Goal: Task Accomplishment & Management: Use online tool/utility

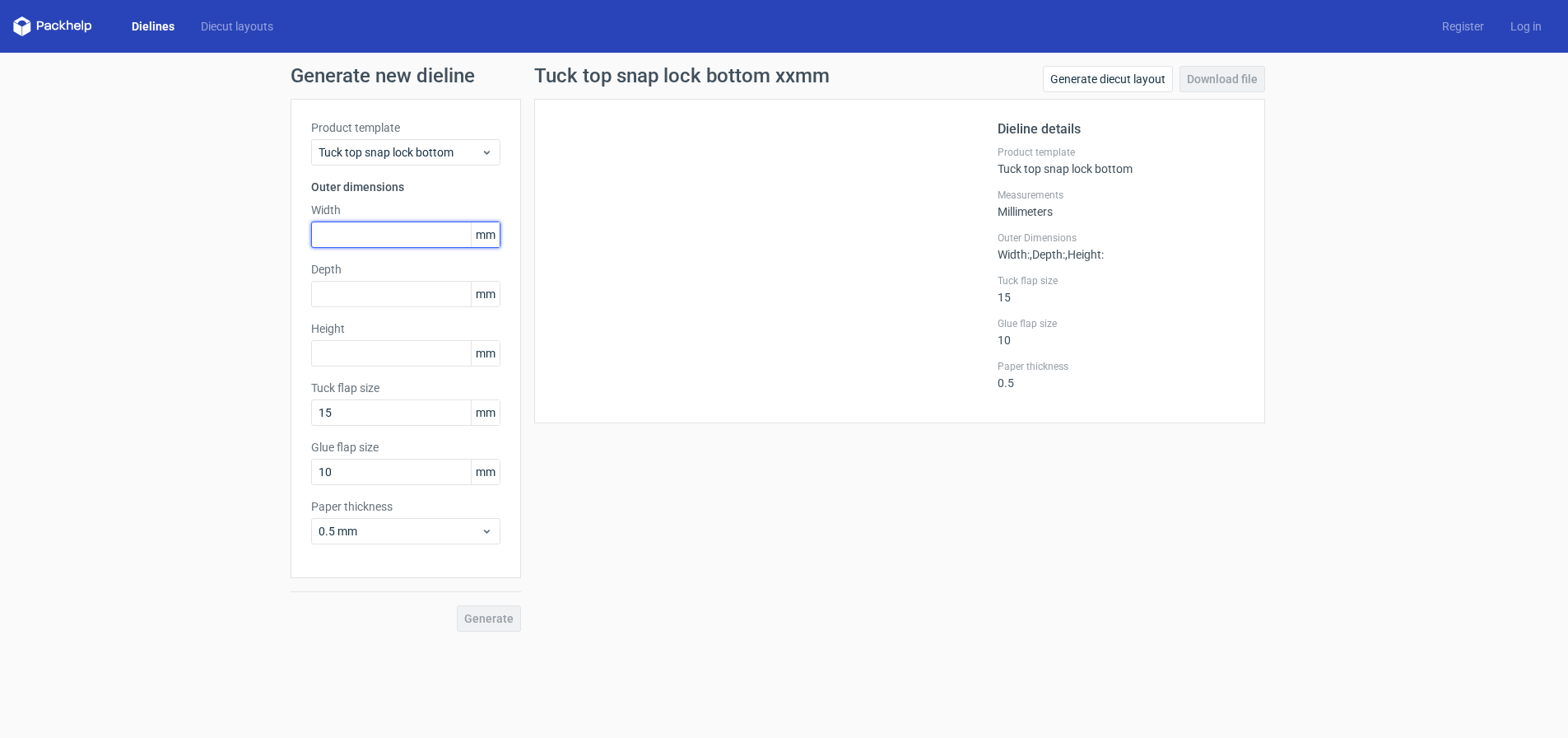
click at [366, 239] on input "text" at bounding box center [406, 234] width 189 height 26
type input "305"
click at [363, 302] on input "text" at bounding box center [406, 293] width 189 height 26
type input "132"
click at [362, 359] on input "text" at bounding box center [406, 353] width 189 height 26
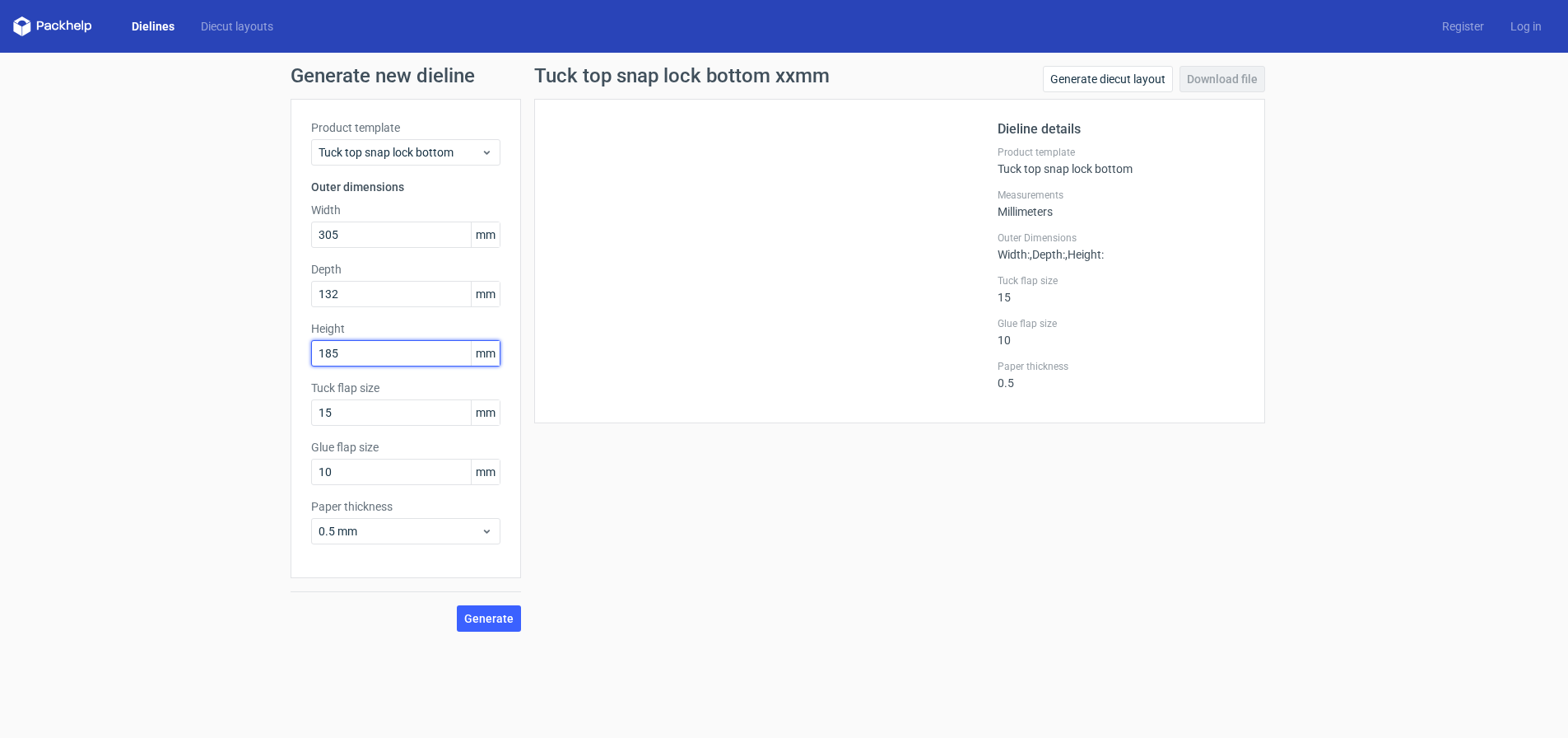
drag, startPoint x: 362, startPoint y: 347, endPoint x: 270, endPoint y: 348, distance: 92.0
click at [270, 348] on div "Generate new dieline Product template Tuck top snap lock bottom Outer dimension…" at bounding box center [784, 348] width 1568 height 592
type input "185"
click at [358, 293] on input "132" at bounding box center [406, 293] width 189 height 26
drag, startPoint x: 357, startPoint y: 293, endPoint x: 275, endPoint y: 293, distance: 82.0
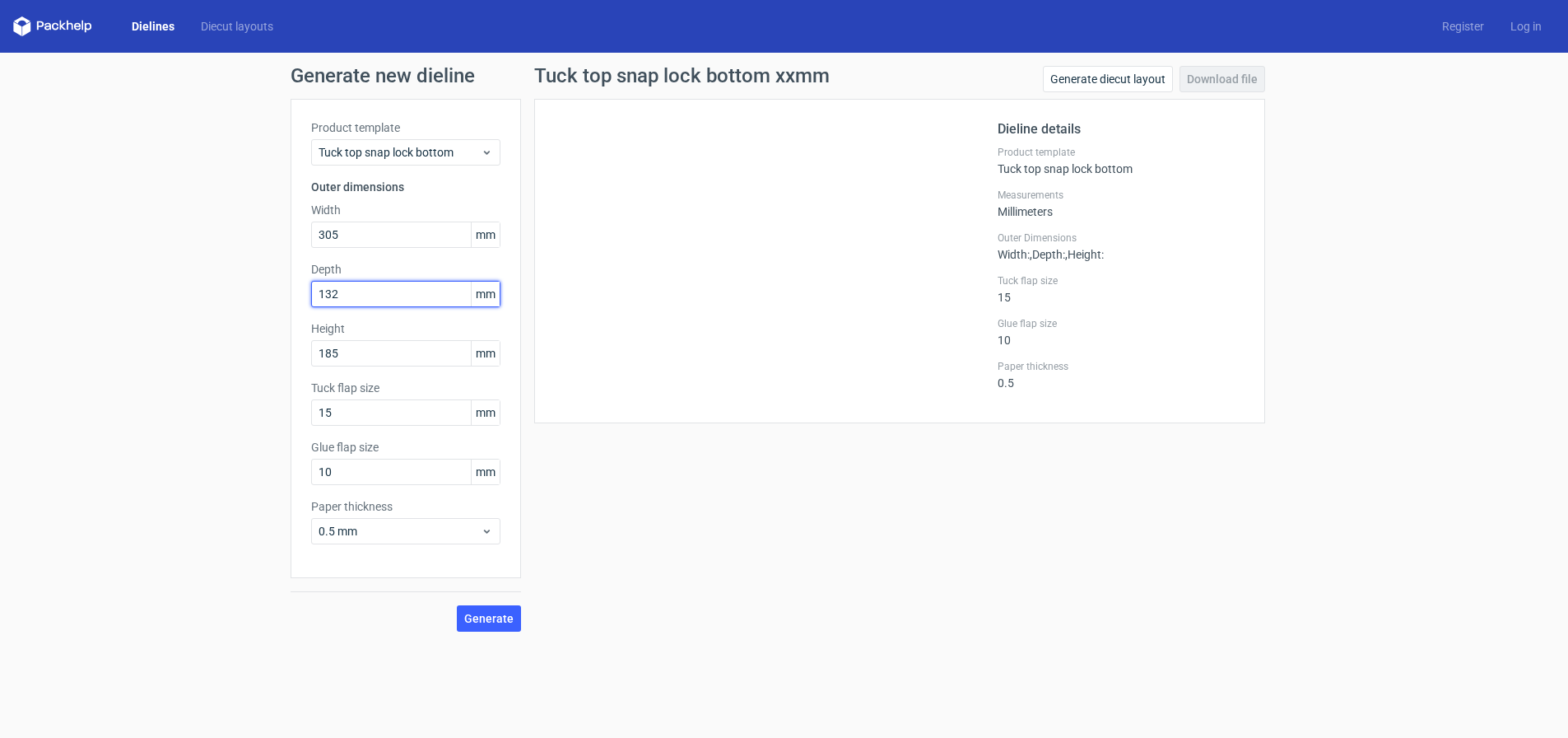
click at [275, 293] on div "Generate new dieline Product template Tuck top snap lock bottom Outer dimension…" at bounding box center [784, 348] width 1568 height 592
paste input "85"
type input "185"
drag, startPoint x: 205, startPoint y: 355, endPoint x: 187, endPoint y: 355, distance: 18.0
click at [187, 355] on div "Generate new dieline Product template Tuck top snap lock bottom Outer dimension…" at bounding box center [784, 348] width 1568 height 592
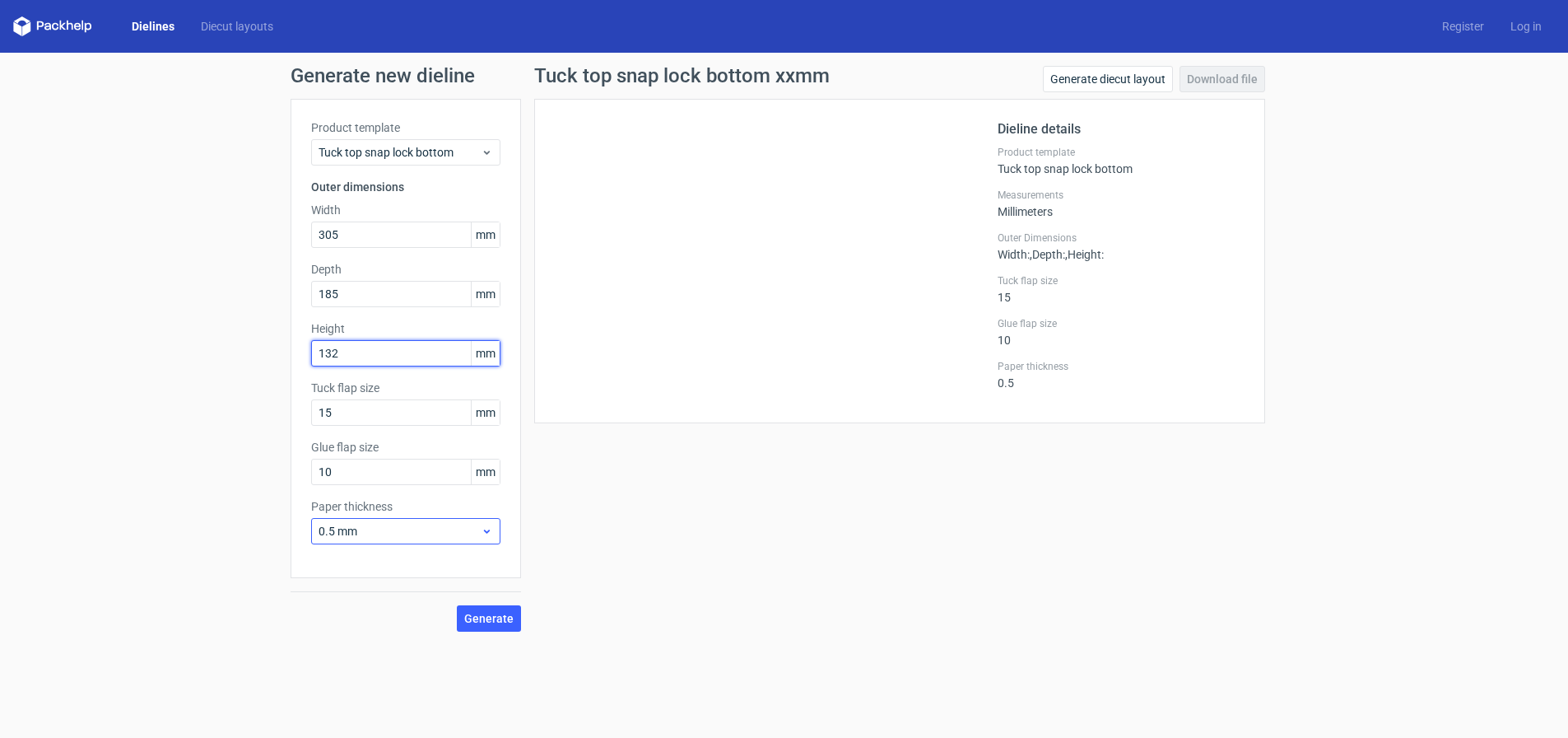
type input "132"
click at [434, 528] on span "0.5 mm" at bounding box center [399, 531] width 162 height 17
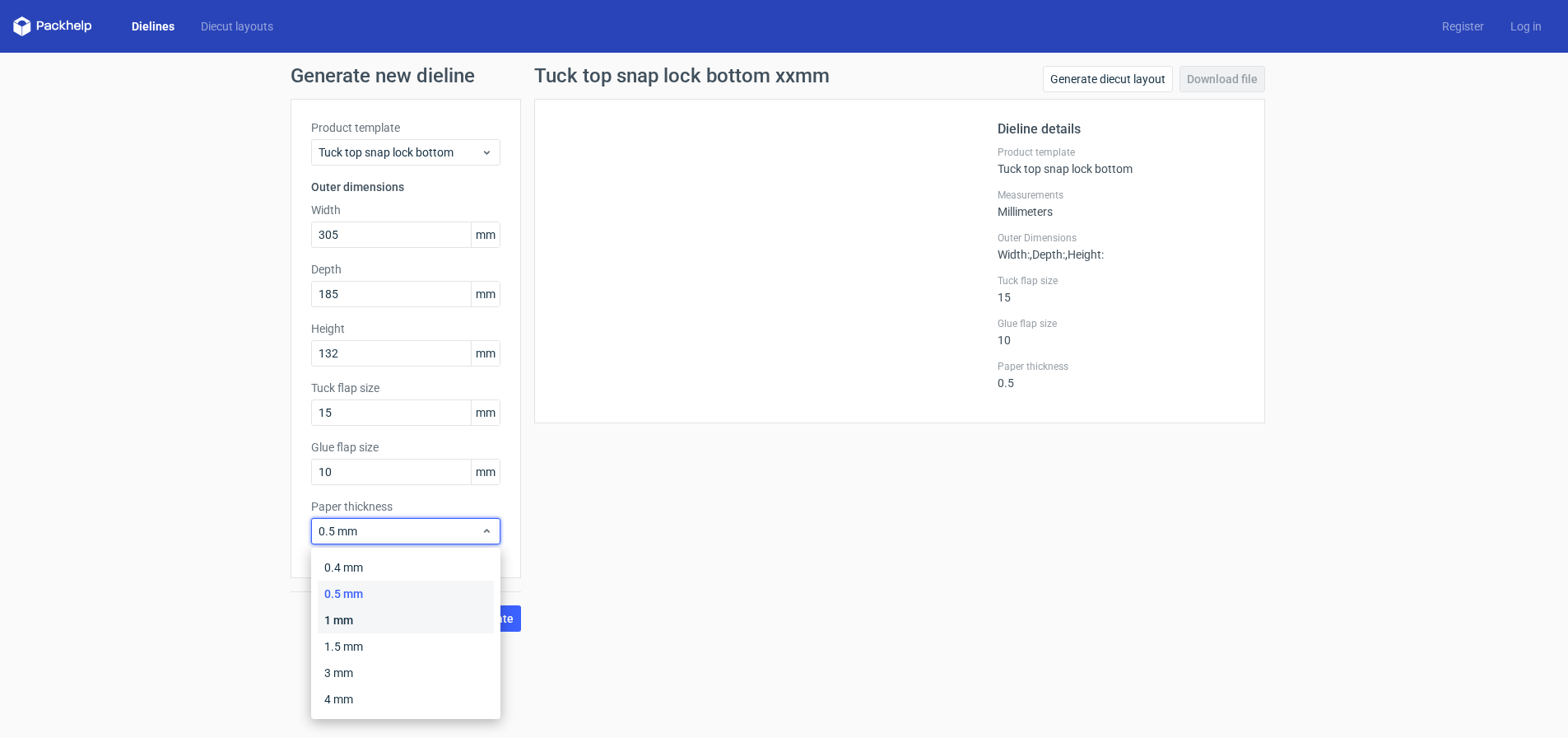
click at [412, 619] on div "1 mm" at bounding box center [405, 619] width 176 height 26
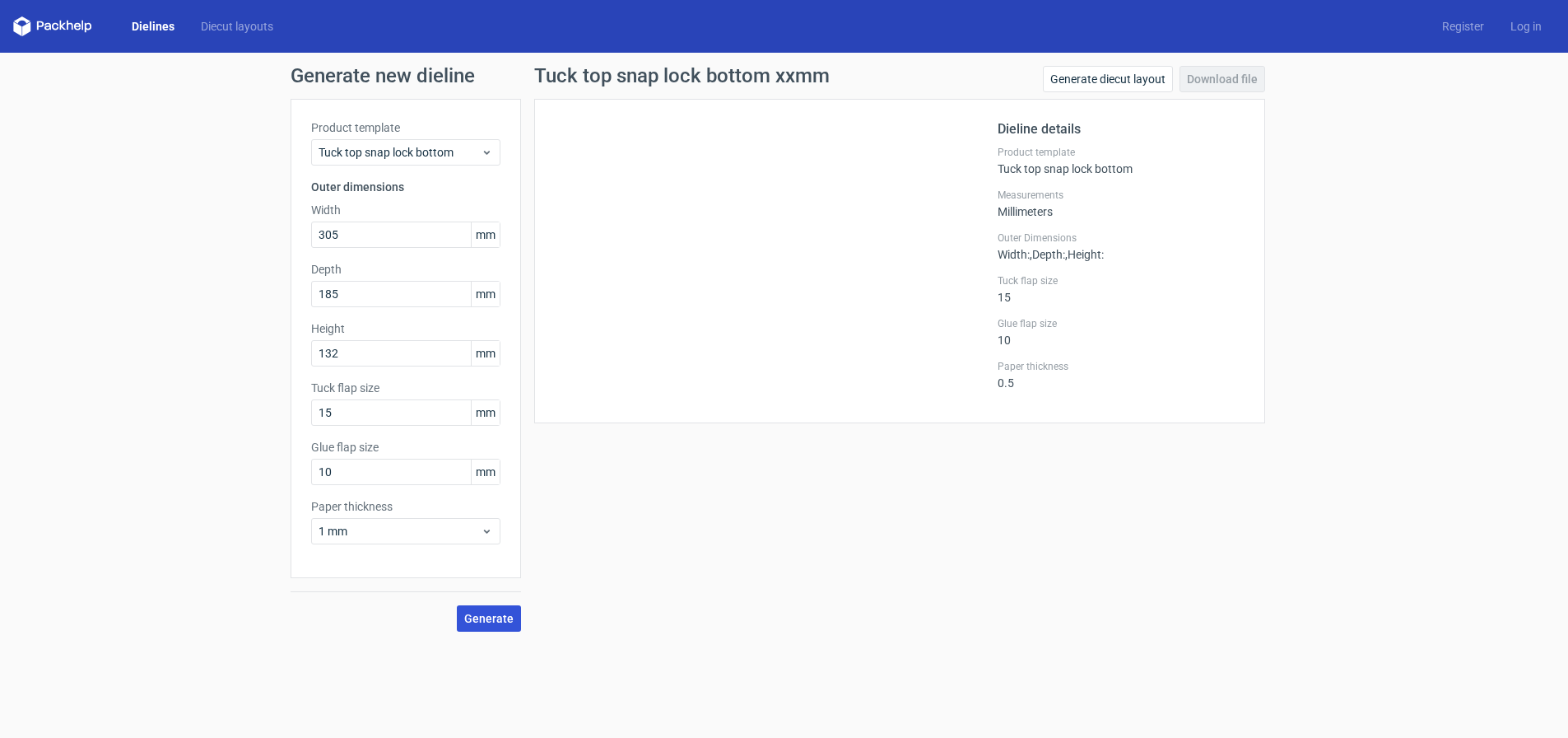
click at [487, 612] on span "Generate" at bounding box center [488, 618] width 49 height 12
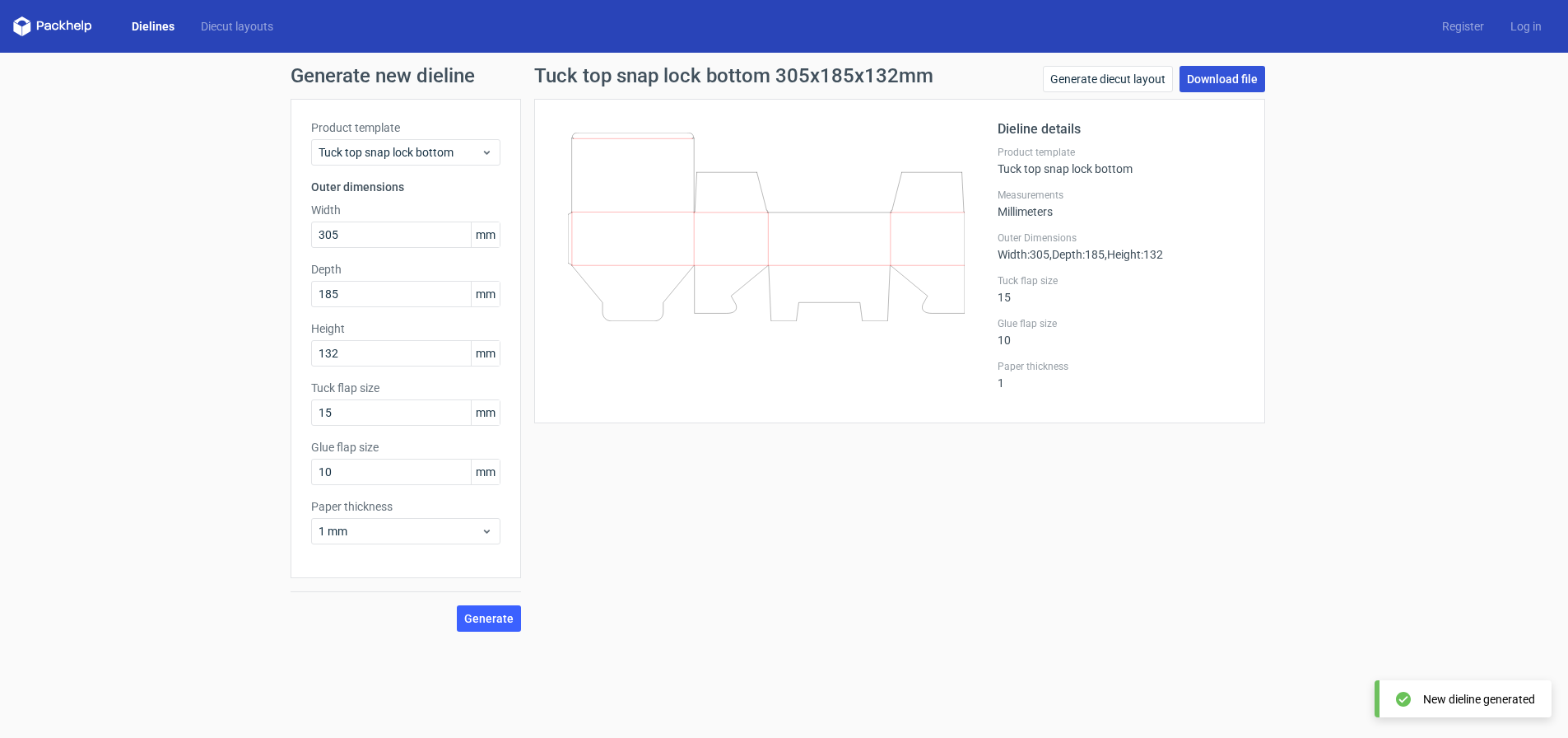
click at [1225, 81] on link "Download file" at bounding box center [1222, 79] width 85 height 26
